Goal: Information Seeking & Learning: Learn about a topic

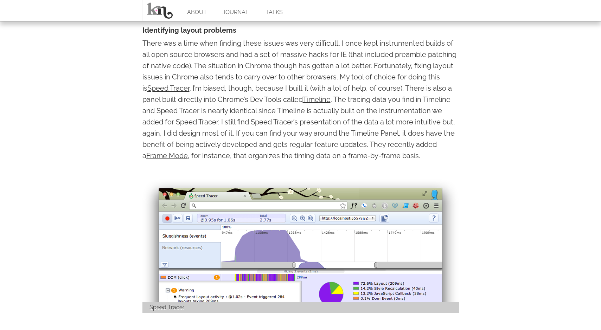
scroll to position [751, 0]
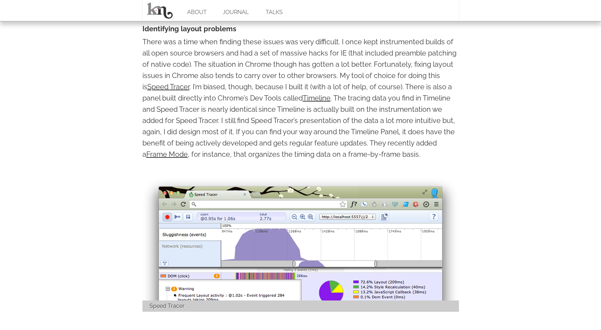
click at [404, 127] on p "There was a time when finding these issues was very difficult. I once kept inst…" at bounding box center [301, 98] width 317 height 124
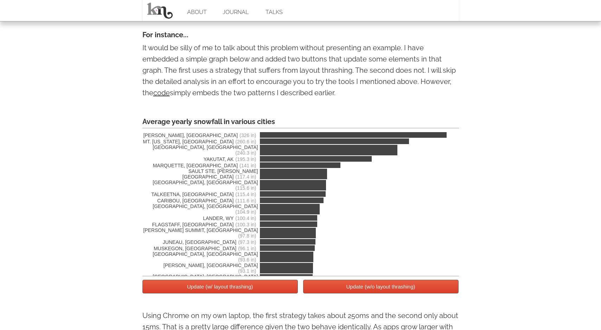
scroll to position [1195, 0]
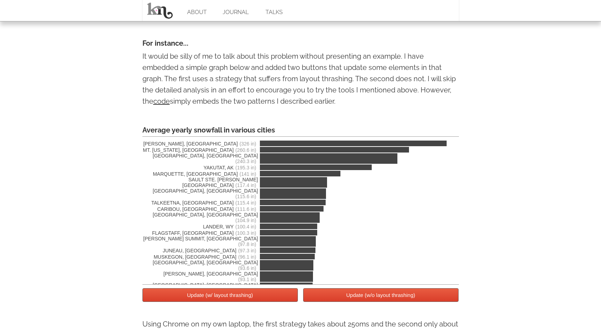
click at [244, 298] on button "Update (w/ layout thrashing)" at bounding box center [221, 296] width 156 height 14
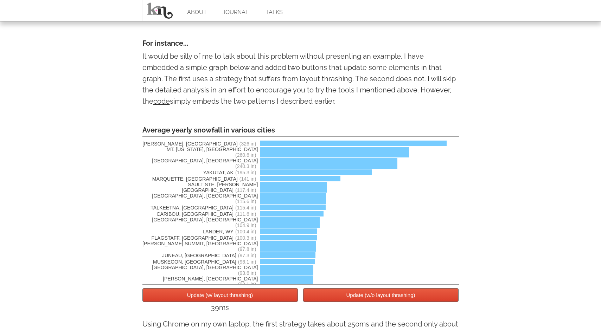
click at [340, 297] on button "Update (w/o layout thrashing)" at bounding box center [381, 296] width 156 height 14
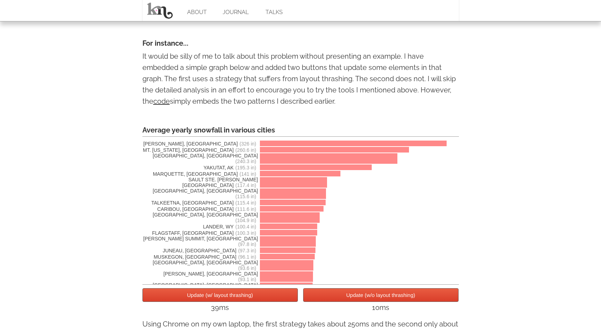
click at [277, 301] on button "Update (w/ layout thrashing)" at bounding box center [221, 296] width 156 height 14
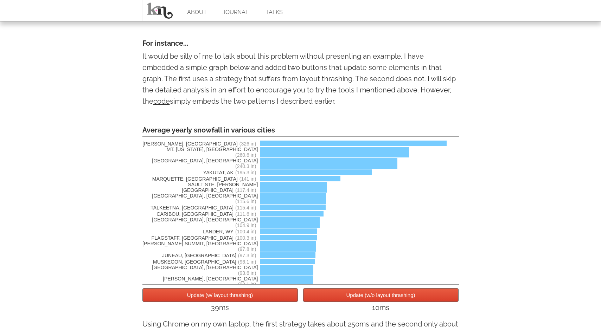
click at [274, 298] on button "Update (w/ layout thrashing)" at bounding box center [221, 296] width 156 height 14
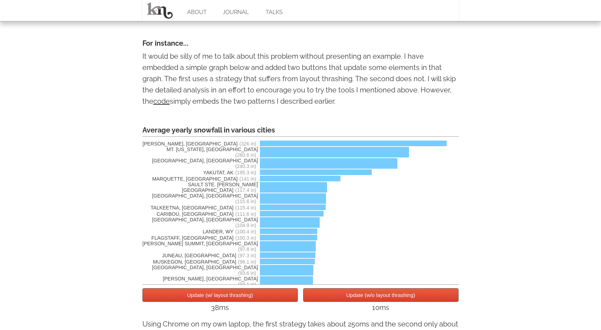
click at [274, 298] on button "Update (w/ layout thrashing)" at bounding box center [221, 296] width 156 height 14
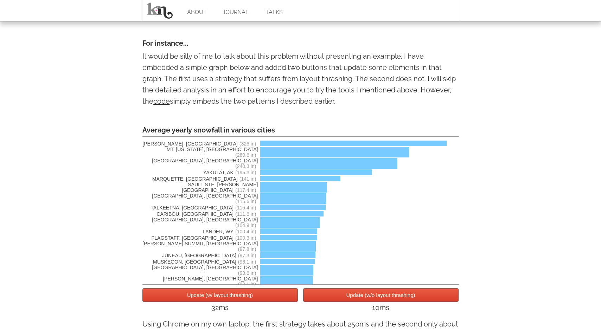
click at [274, 298] on button "Update (w/ layout thrashing)" at bounding box center [221, 296] width 156 height 14
click at [350, 299] on button "Update (w/o layout thrashing)" at bounding box center [381, 296] width 156 height 14
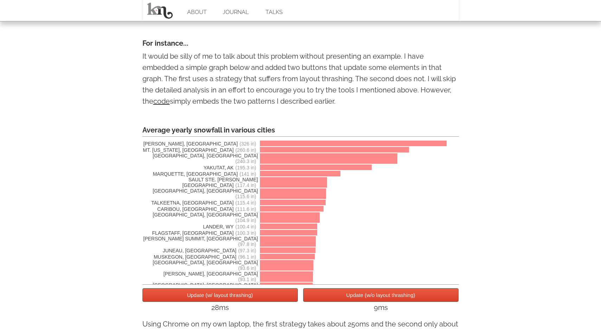
click at [350, 299] on button "Update (w/o layout thrashing)" at bounding box center [381, 296] width 156 height 14
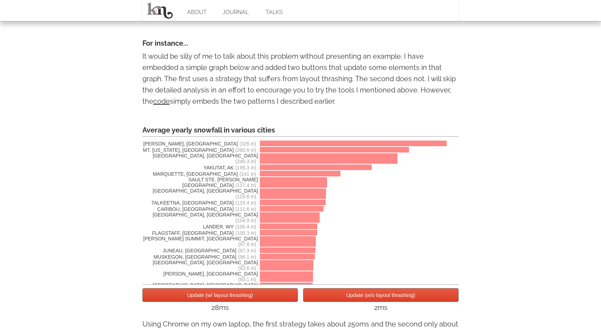
click at [350, 299] on button "Update (w/o layout thrashing)" at bounding box center [381, 296] width 156 height 14
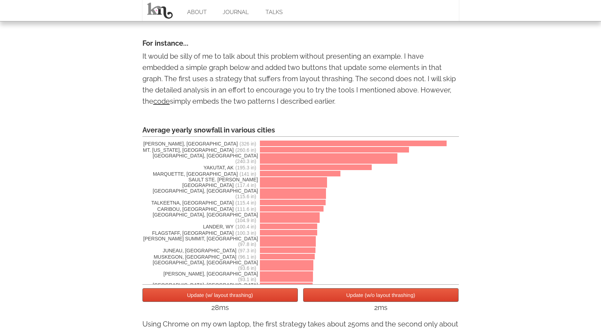
click at [350, 299] on button "Update (w/o layout thrashing)" at bounding box center [381, 296] width 156 height 14
click at [272, 299] on button "Update (w/ layout thrashing)" at bounding box center [221, 296] width 156 height 14
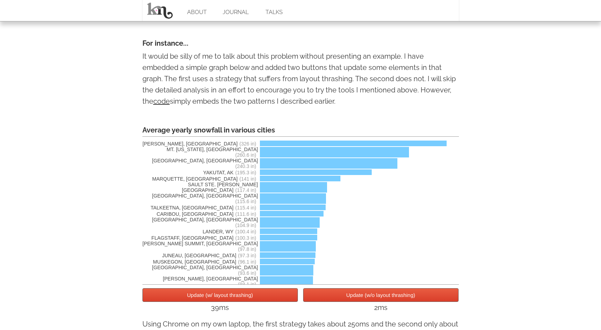
click at [272, 299] on button "Update (w/ layout thrashing)" at bounding box center [221, 296] width 156 height 14
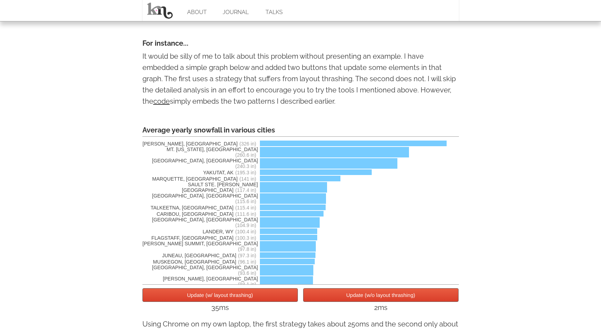
click at [272, 299] on button "Update (w/ layout thrashing)" at bounding box center [221, 296] width 156 height 14
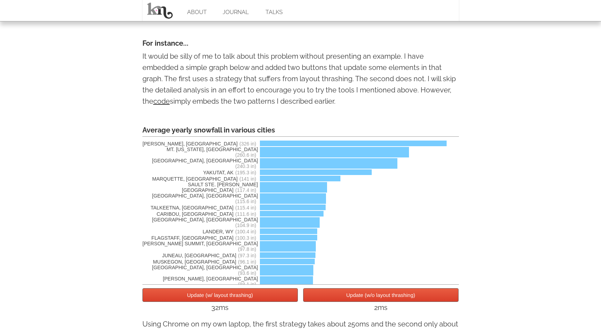
click at [272, 299] on button "Update (w/ layout thrashing)" at bounding box center [221, 296] width 156 height 14
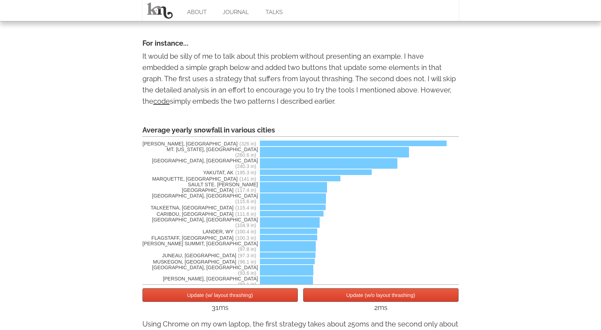
click at [272, 299] on button "Update (w/ layout thrashing)" at bounding box center [221, 296] width 156 height 14
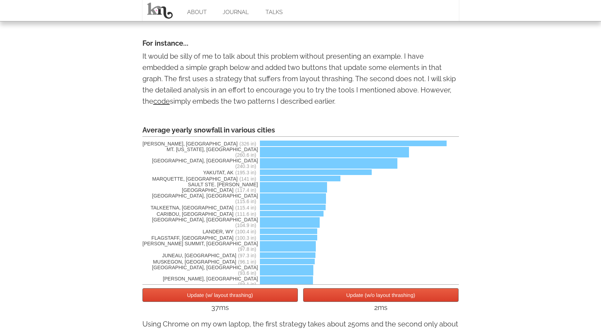
click at [272, 299] on button "Update (w/ layout thrashing)" at bounding box center [221, 296] width 156 height 14
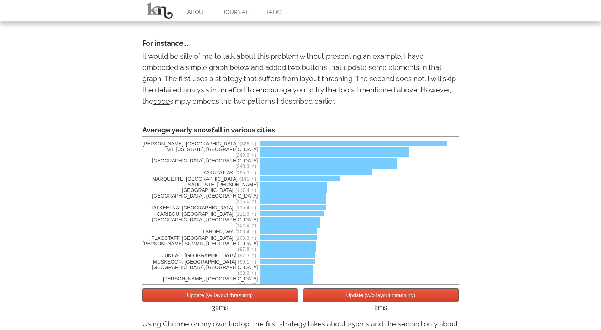
click at [272, 299] on button "Update (w/ layout thrashing)" at bounding box center [221, 296] width 156 height 14
click at [327, 295] on button "Update (w/o layout thrashing)" at bounding box center [381, 296] width 156 height 14
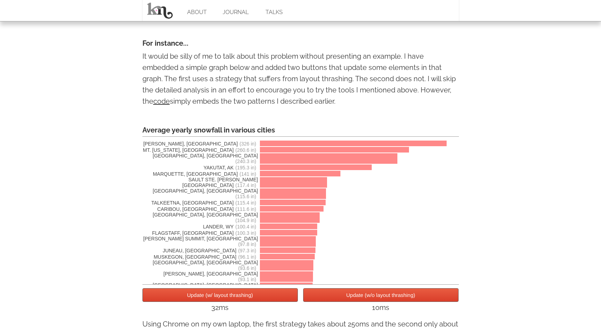
click at [327, 295] on button "Update (w/o layout thrashing)" at bounding box center [381, 296] width 156 height 14
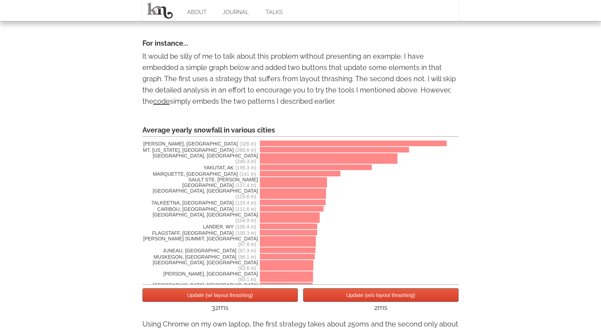
click at [278, 296] on button "Update (w/ layout thrashing)" at bounding box center [221, 296] width 156 height 14
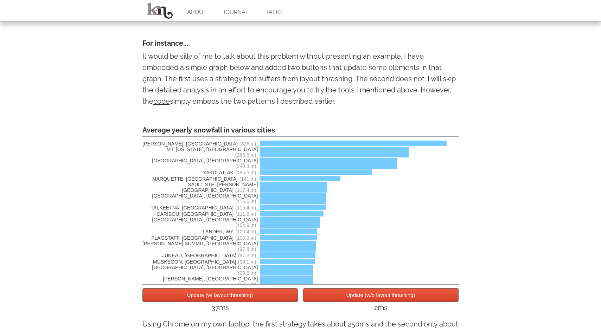
click at [278, 296] on button "Update (w/ layout thrashing)" at bounding box center [221, 296] width 156 height 14
click at [336, 299] on button "Update (w/o layout thrashing)" at bounding box center [381, 296] width 156 height 14
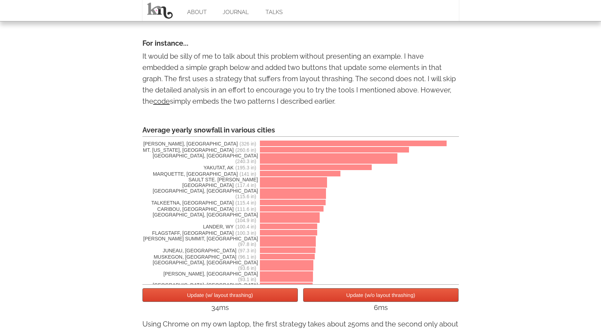
click at [276, 300] on button "Update (w/ layout thrashing)" at bounding box center [221, 296] width 156 height 14
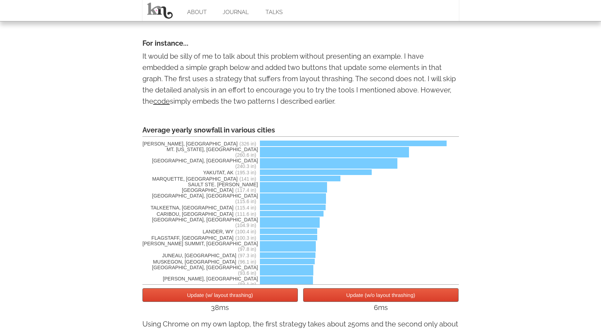
click at [327, 300] on button "Update (w/o layout thrashing)" at bounding box center [381, 296] width 156 height 14
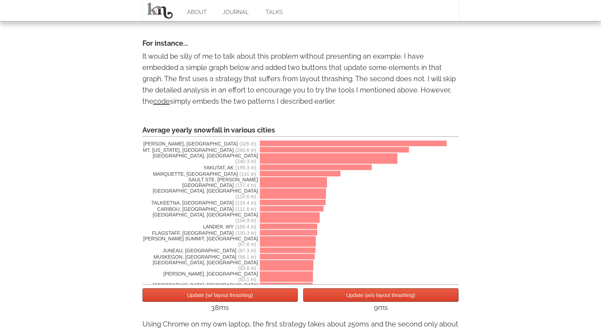
click at [265, 300] on button "Update (w/ layout thrashing)" at bounding box center [221, 296] width 156 height 14
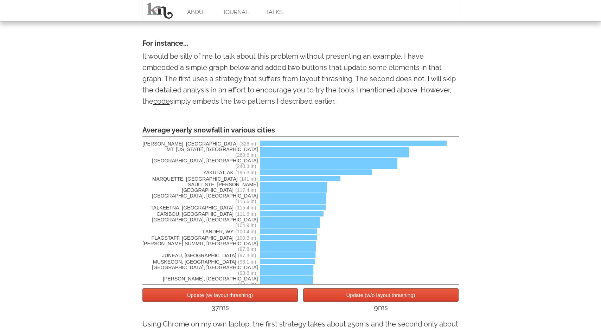
click at [265, 300] on button "Update (w/ layout thrashing)" at bounding box center [221, 296] width 156 height 14
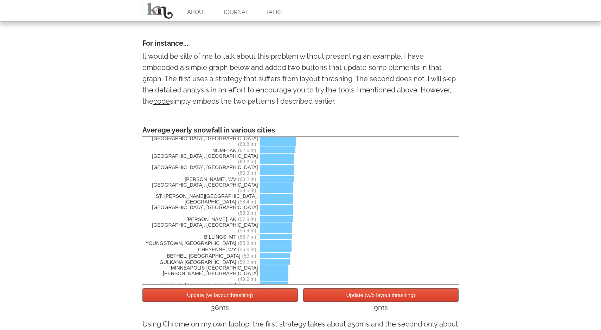
scroll to position [0, 0]
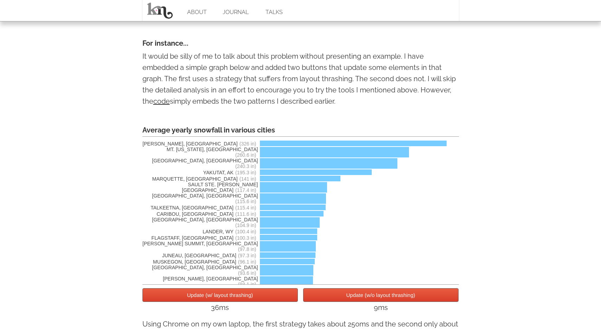
click at [255, 298] on button "Update (w/ layout thrashing)" at bounding box center [221, 296] width 156 height 14
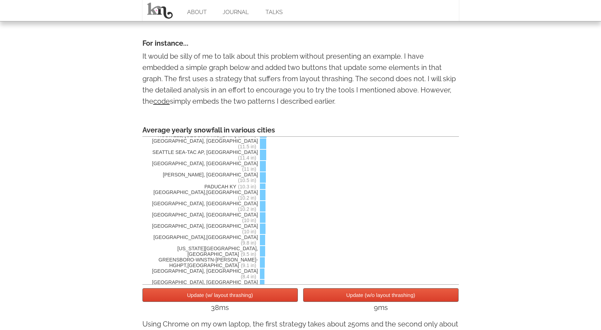
click at [363, 295] on button "Update (w/o layout thrashing)" at bounding box center [381, 296] width 156 height 14
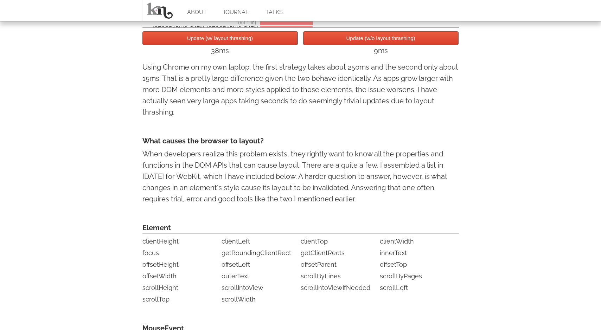
scroll to position [1451, 0]
